Goal: Use online tool/utility: Utilize a website feature to perform a specific function

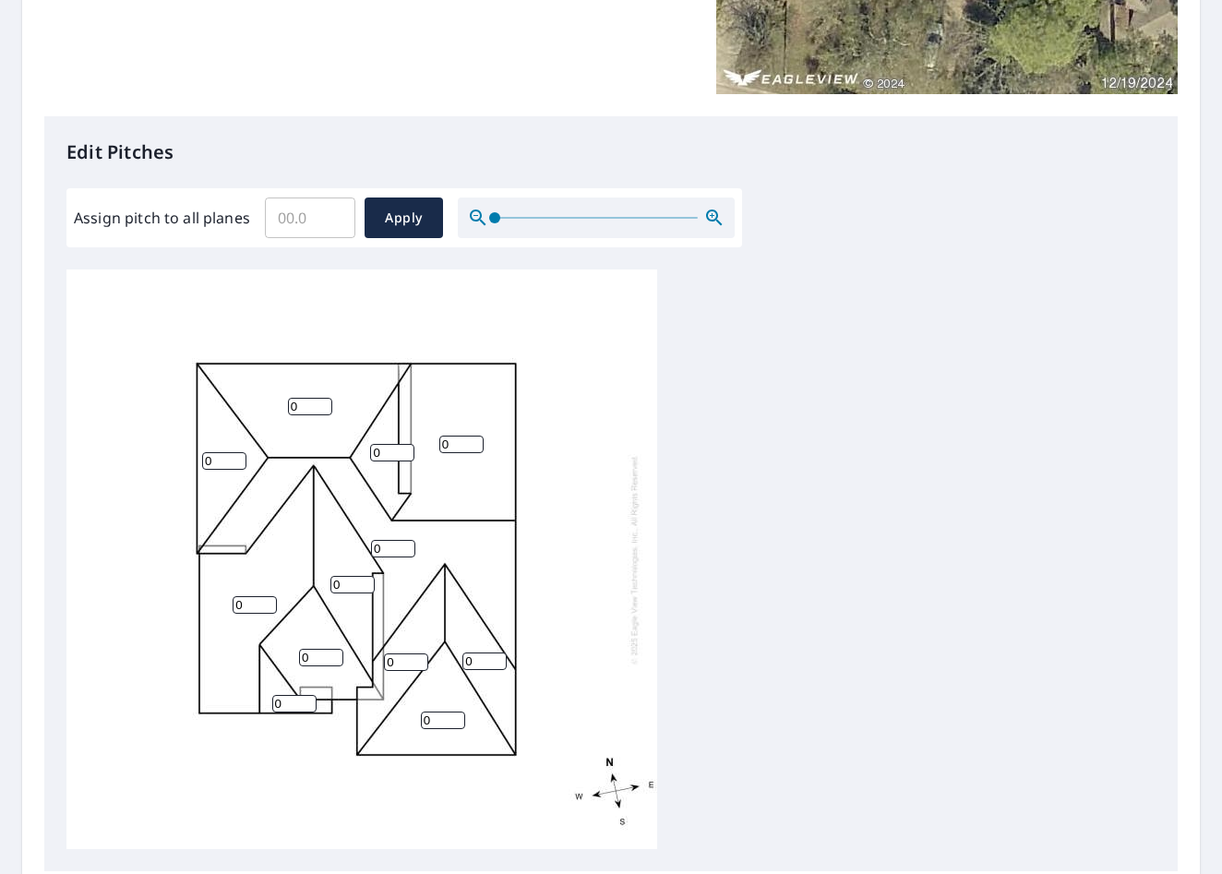
scroll to position [18, 0]
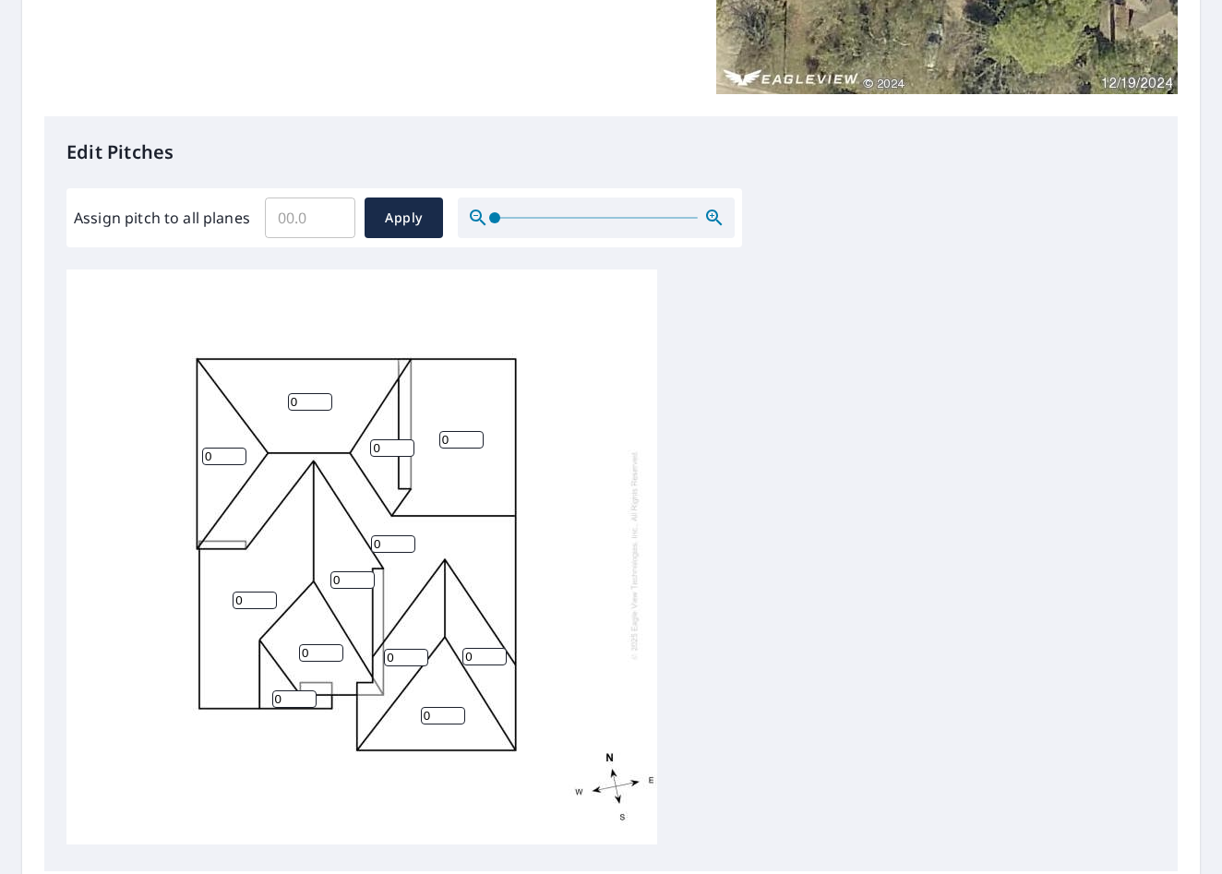
click at [303, 220] on input "Assign pitch to all planes" at bounding box center [310, 218] width 90 height 52
click at [313, 220] on input "Assign pitch to all planes" at bounding box center [310, 218] width 90 height 52
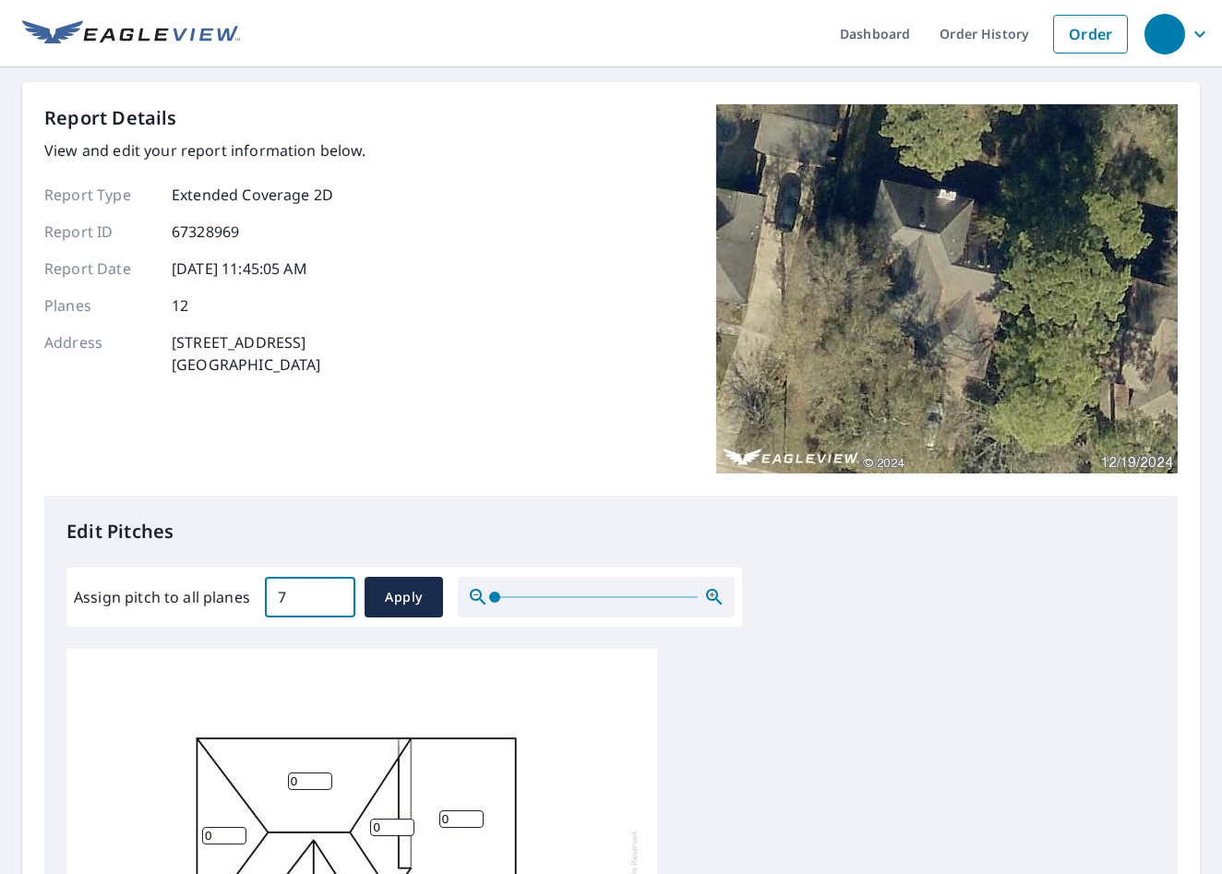
scroll to position [577, 0]
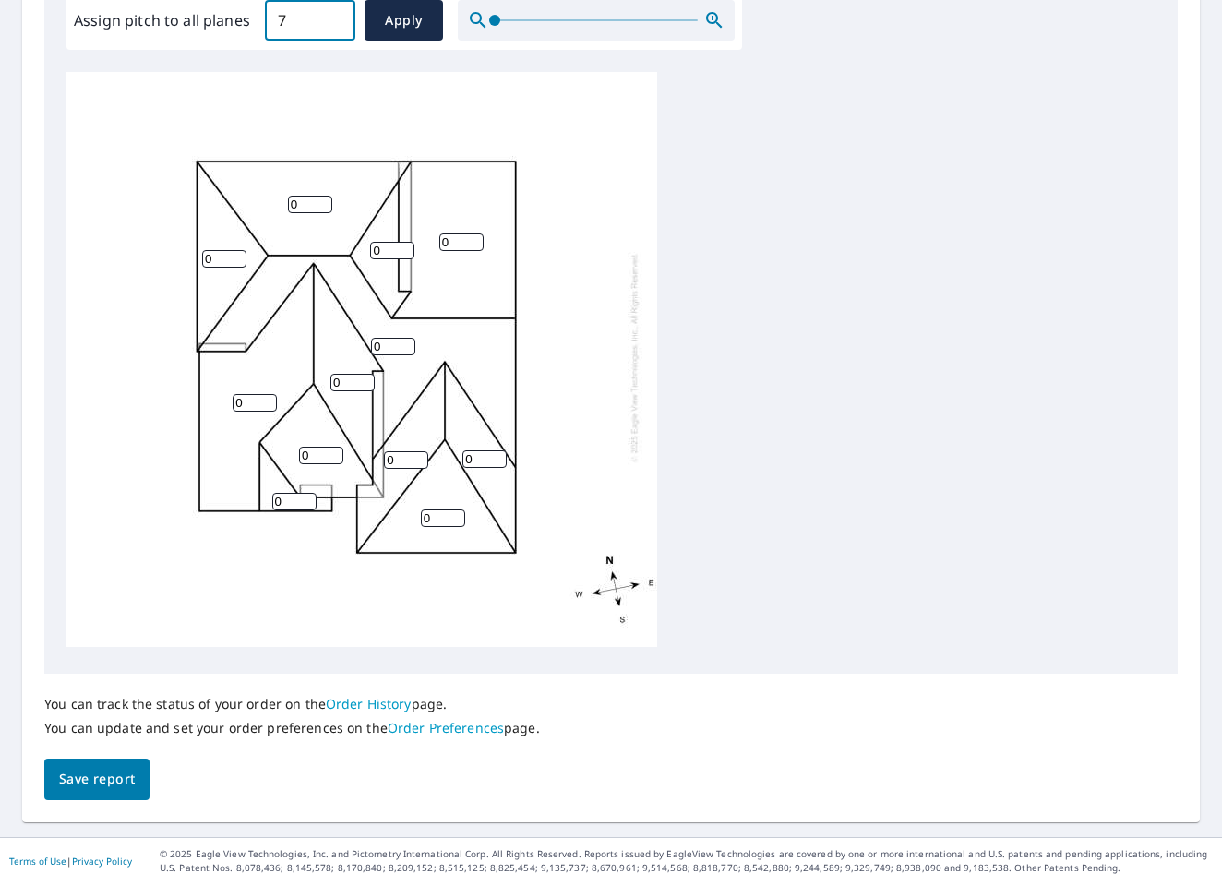
type input "7"
click at [439, 509] on input "0" at bounding box center [443, 518] width 44 height 18
type input "6"
click at [408, 451] on input "0" at bounding box center [406, 460] width 44 height 18
type input "8"
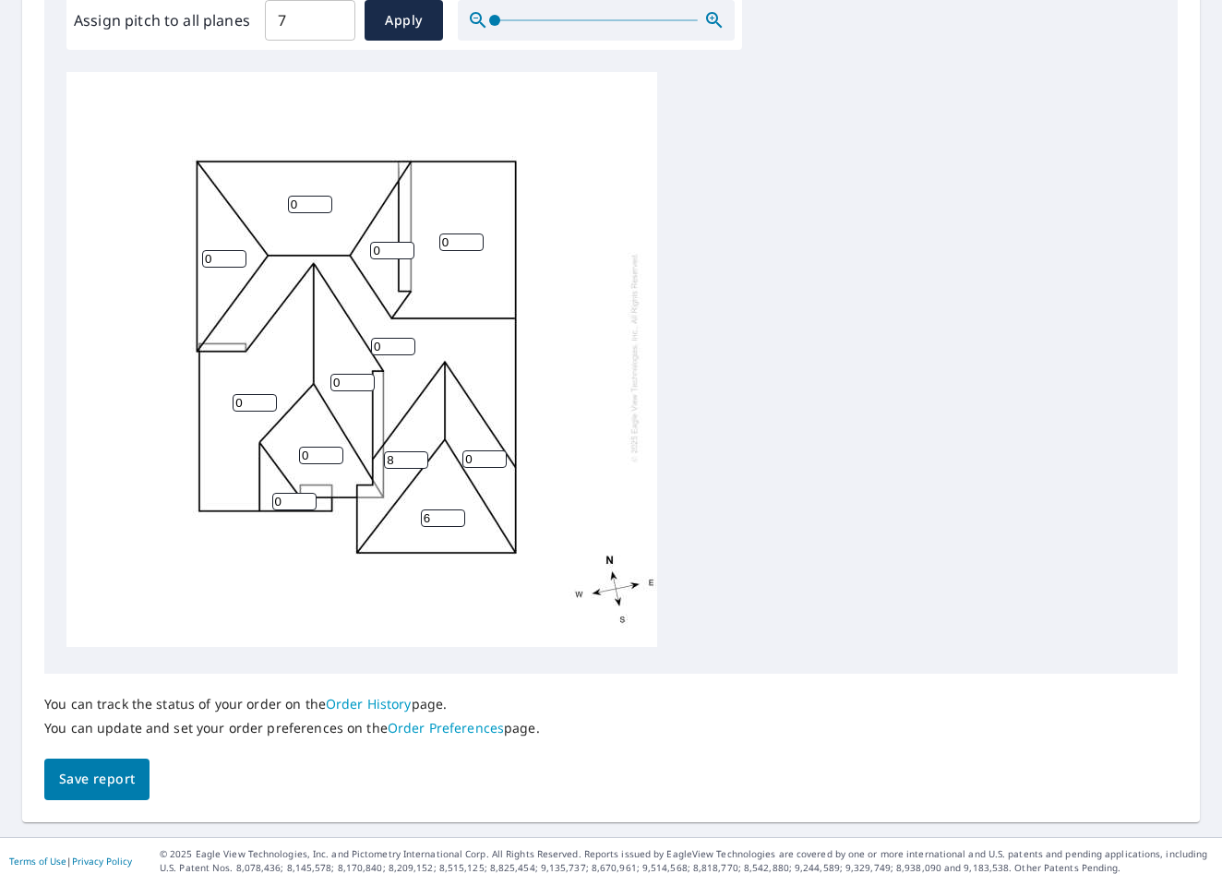
click at [484, 450] on input "0" at bounding box center [484, 459] width 44 height 18
type input "8"
click at [391, 338] on input "0" at bounding box center [393, 347] width 44 height 18
type input "6"
click at [456, 234] on input "0" at bounding box center [461, 243] width 44 height 18
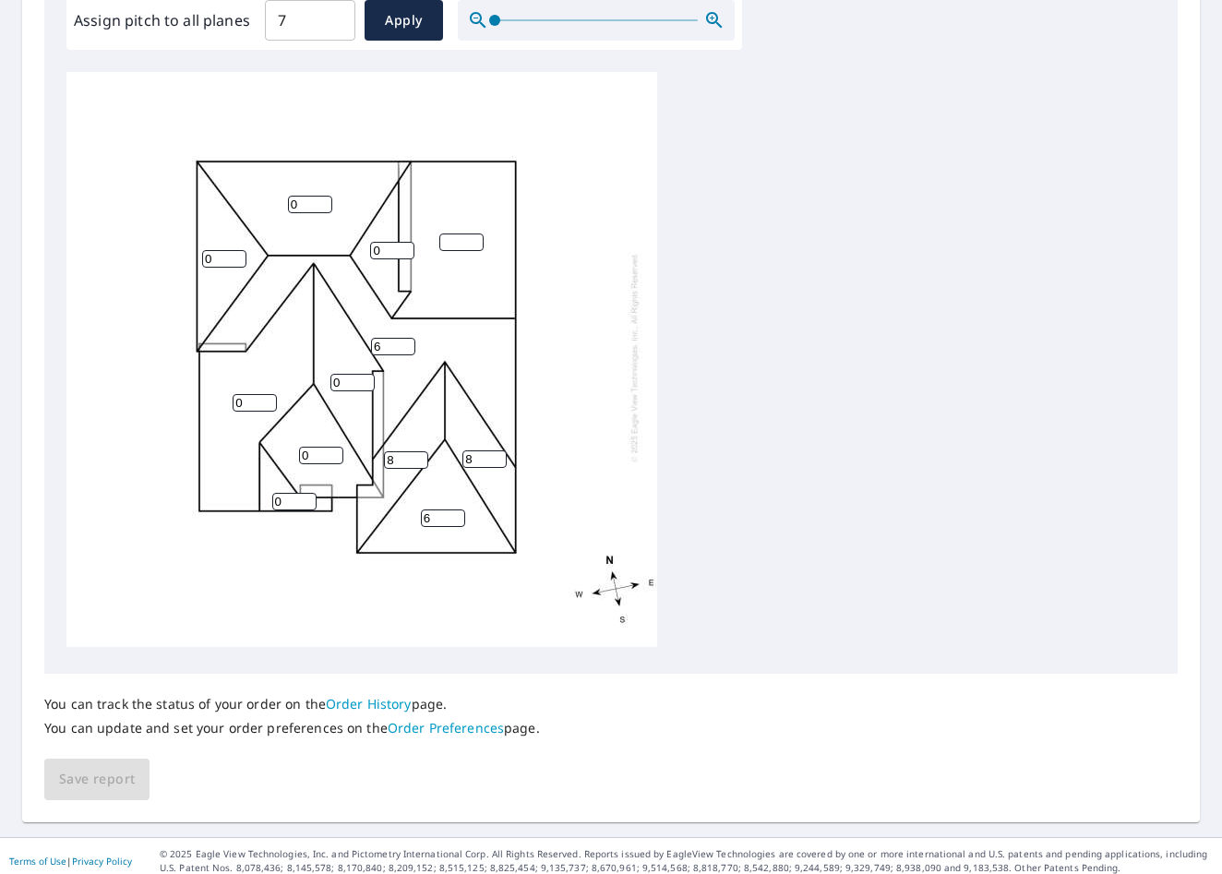
type input "6"
type input "7"
click at [382, 242] on input "0" at bounding box center [392, 251] width 44 height 18
click at [222, 250] on input "0" at bounding box center [224, 259] width 44 height 18
click at [396, 242] on input "08" at bounding box center [392, 251] width 44 height 18
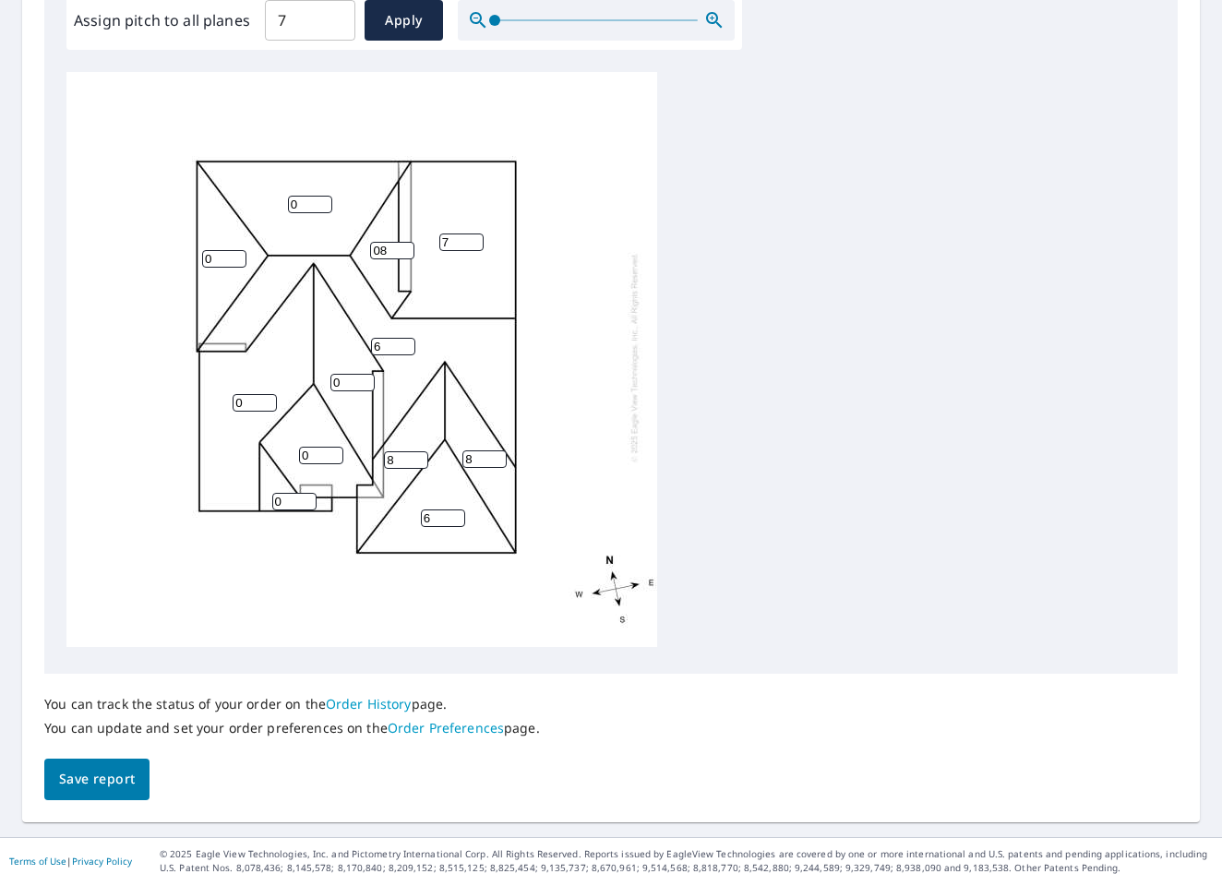
type input "0"
type input "8"
click at [220, 250] on input "0" at bounding box center [224, 259] width 44 height 18
type input "8"
click at [310, 196] on input "0" at bounding box center [310, 205] width 44 height 18
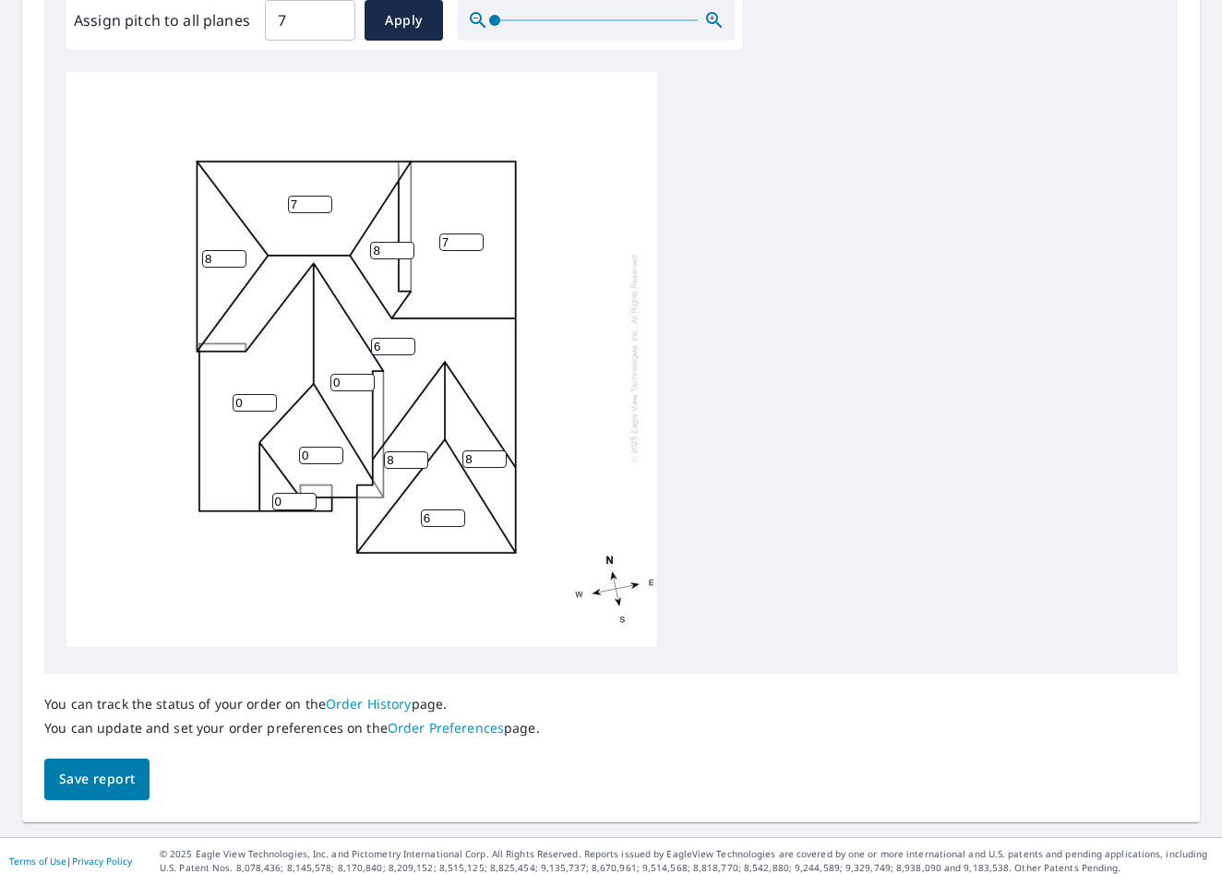
type input "7"
click at [725, 373] on div "6 7 0 7 6 0 0 8 8 8 8 0" at bounding box center [610, 362] width 1089 height 580
click at [352, 374] on input "0" at bounding box center [352, 383] width 44 height 18
type input "8"
click at [251, 394] on input "0" at bounding box center [255, 403] width 44 height 18
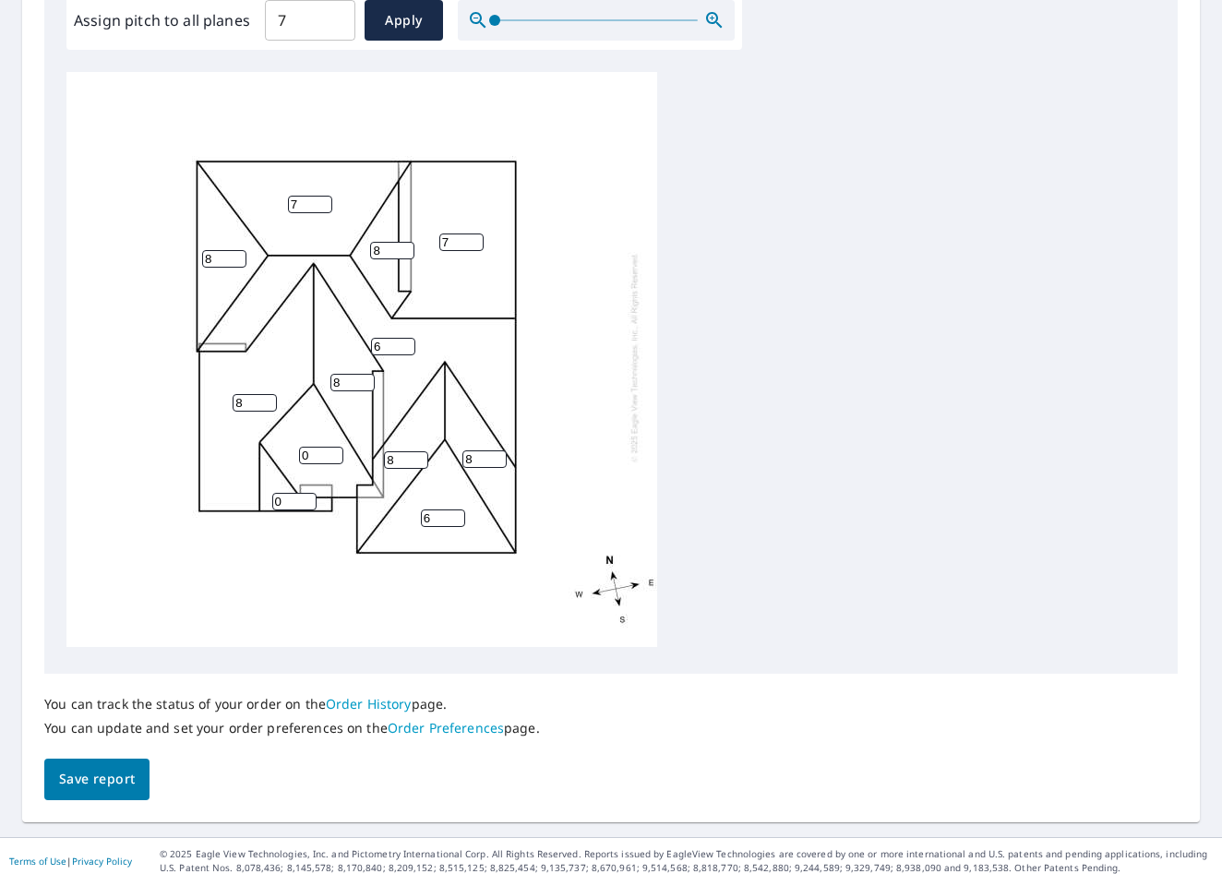
type input "8"
click at [320, 447] on input "0" at bounding box center [321, 456] width 44 height 18
type input "8"
click at [284, 493] on input "0" at bounding box center [294, 502] width 44 height 18
type input "8"
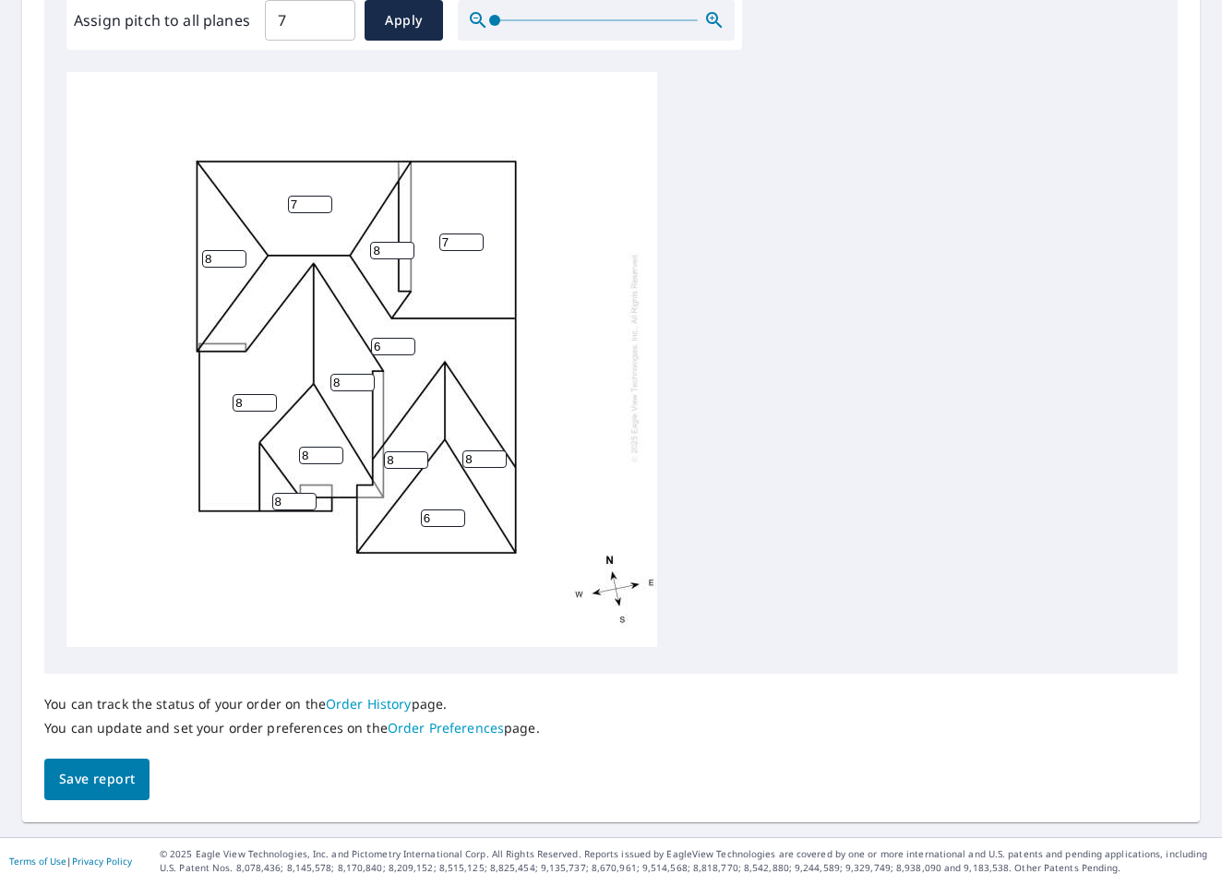
click at [627, 439] on div "6 7 8 7 6 8 8 8 8 8 8 8" at bounding box center [361, 357] width 591 height 580
click at [297, 38] on input "7" at bounding box center [310, 20] width 90 height 52
click at [140, 782] on button "Save report" at bounding box center [96, 780] width 105 height 42
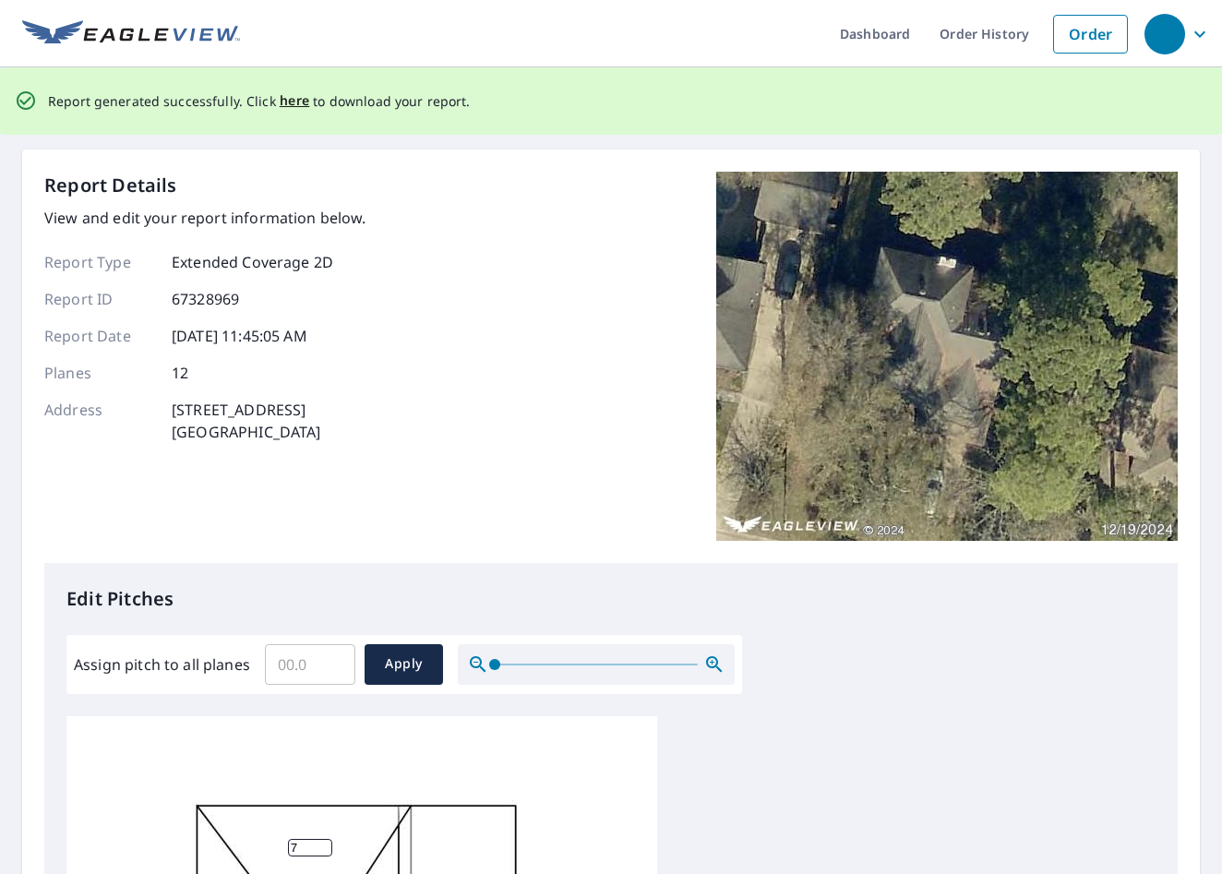
scroll to position [5, 0]
click at [289, 108] on span "here" at bounding box center [295, 101] width 30 height 23
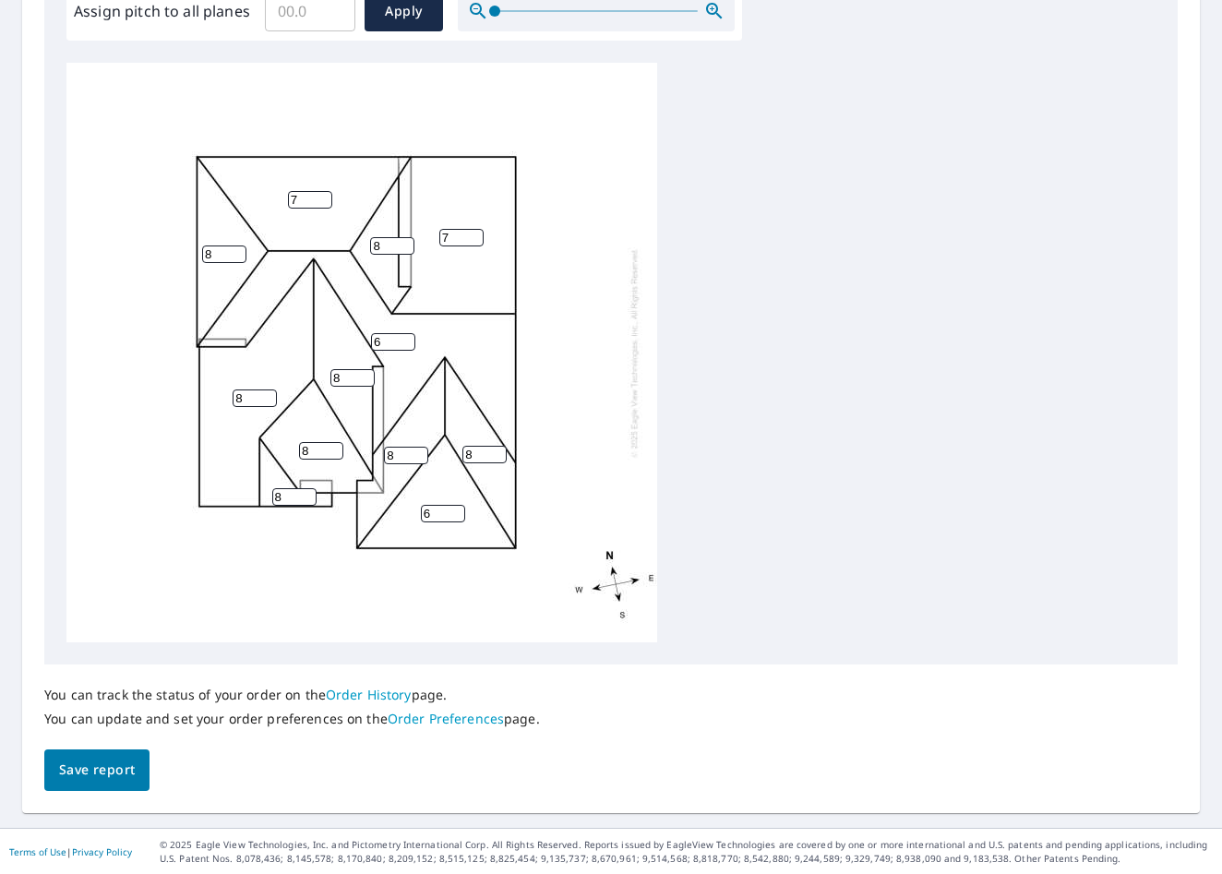
scroll to position [0, 0]
